Goal: Transaction & Acquisition: Purchase product/service

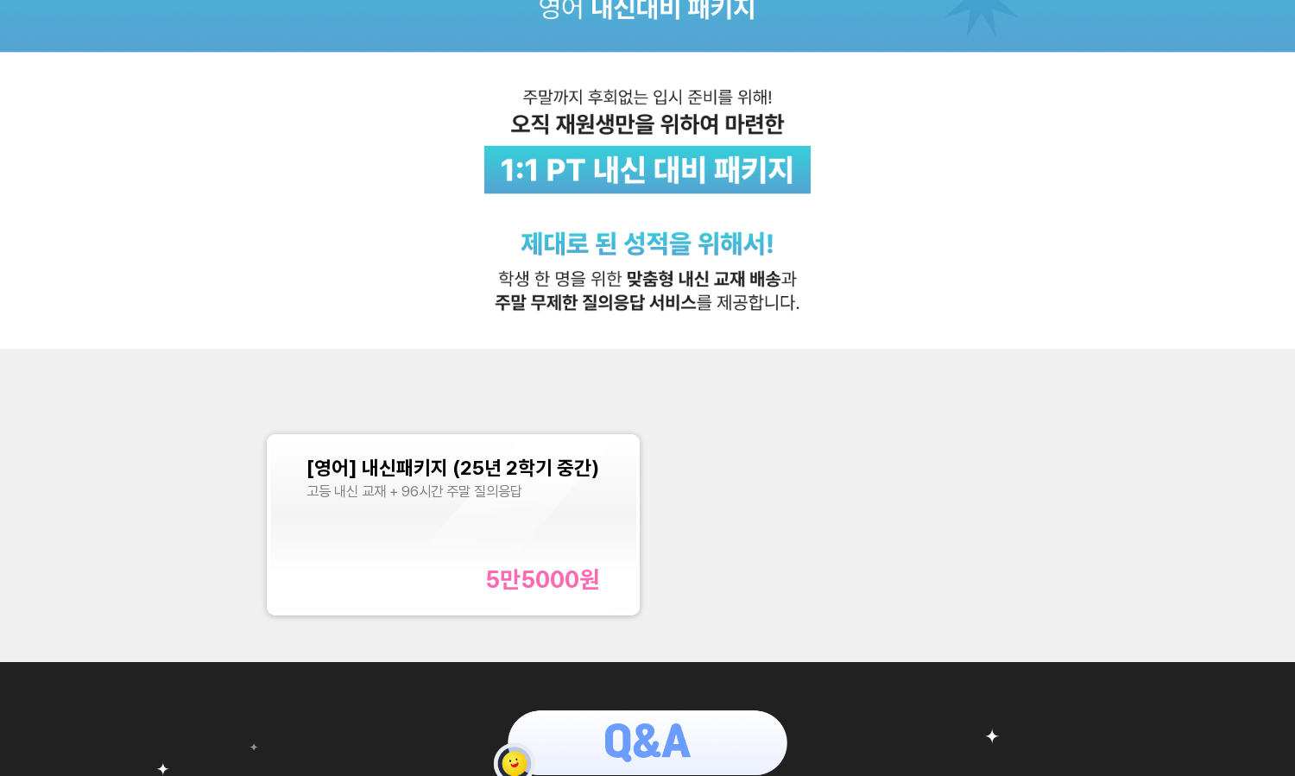
scroll to position [259, 0]
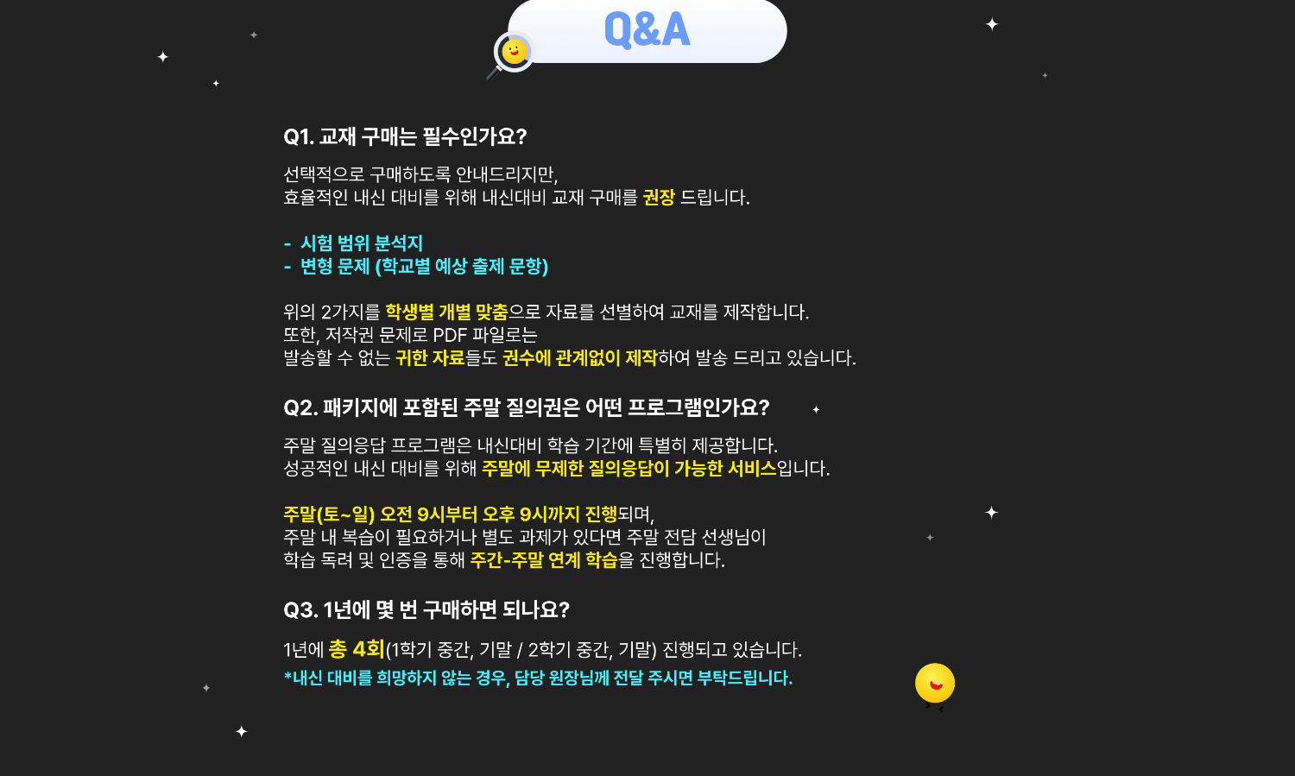
scroll to position [925, 0]
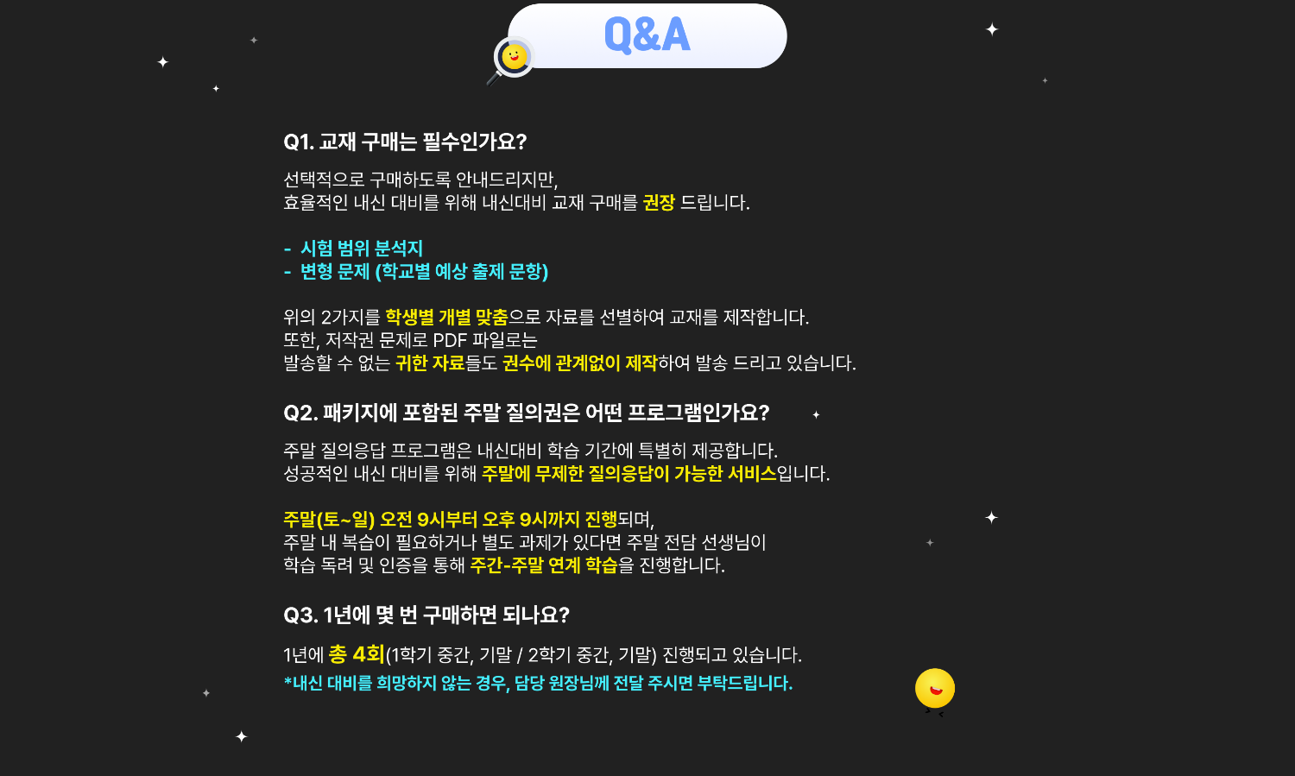
click at [1048, 280] on img at bounding box center [647, 381] width 1295 height 853
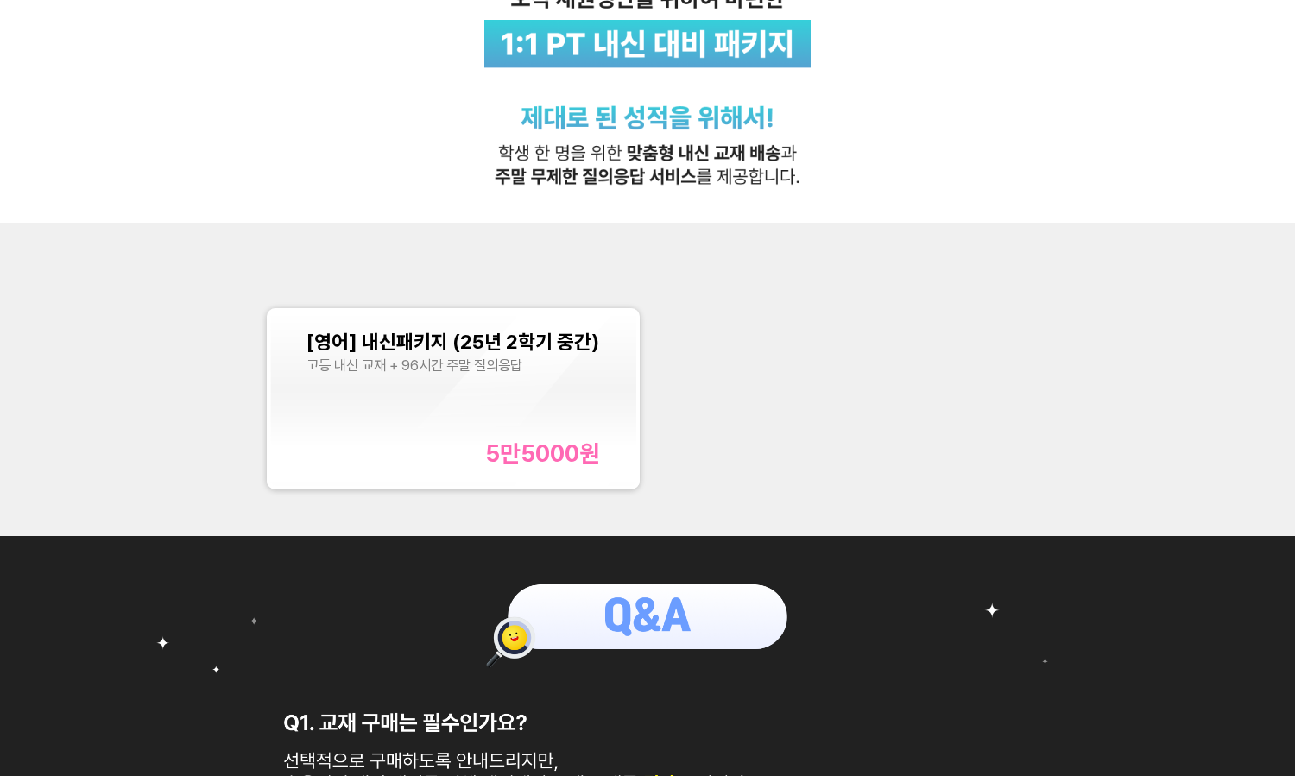
scroll to position [0, 0]
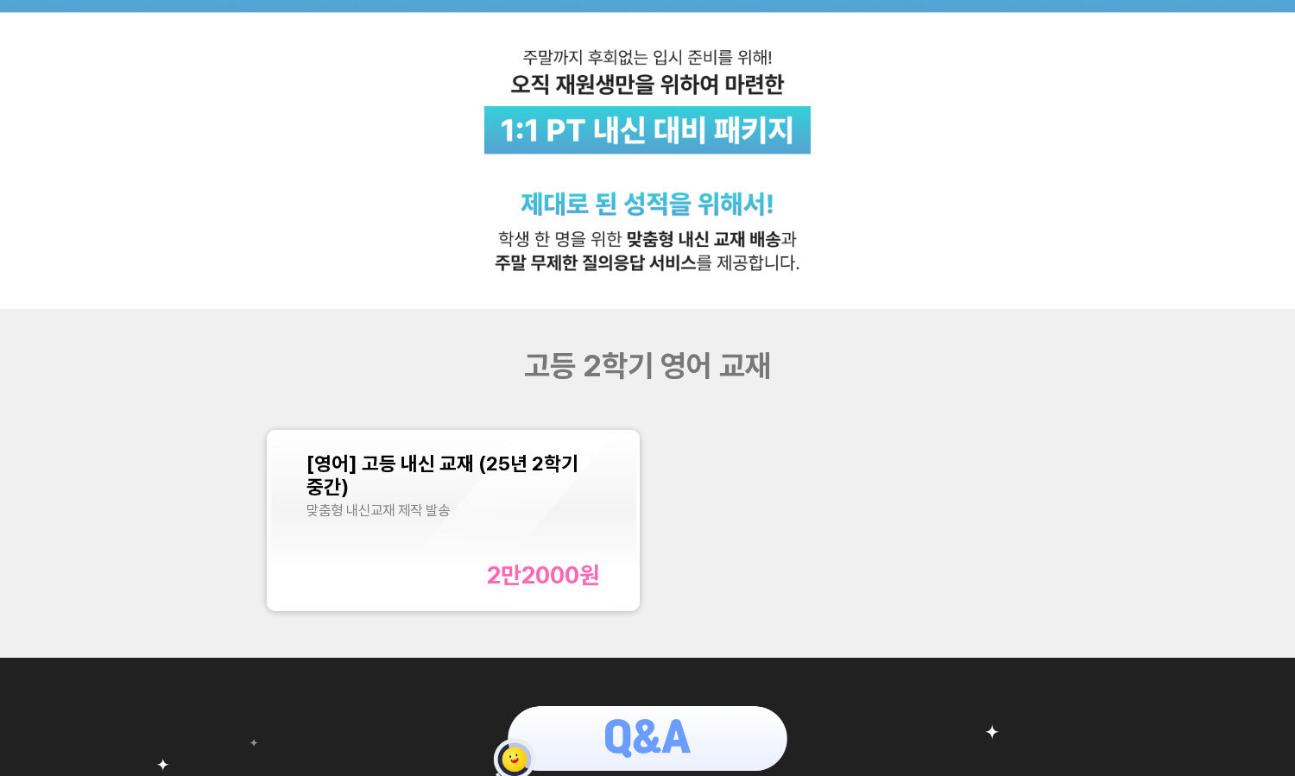
scroll to position [259, 0]
